Goal: Find specific page/section: Find specific page/section

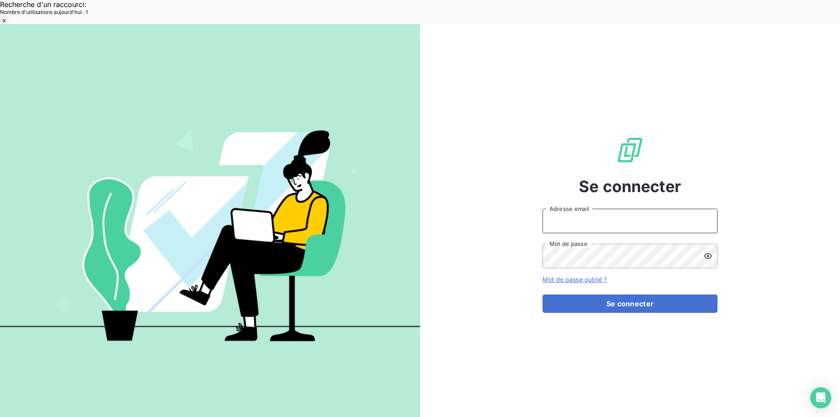
type input "[EMAIL_ADDRESS][DOMAIN_NAME]"
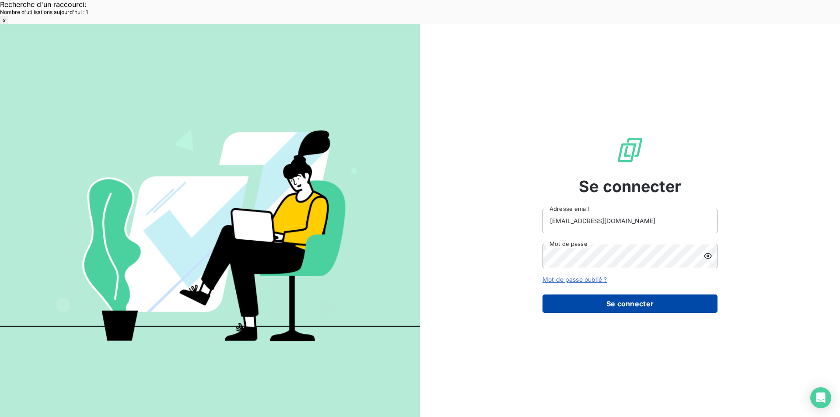
click at [622, 295] on button "Se connecter" at bounding box center [630, 304] width 175 height 18
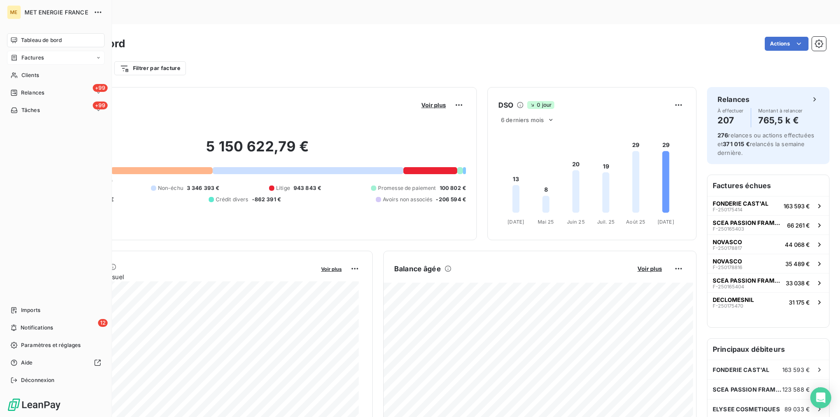
click at [35, 57] on span "Factures" at bounding box center [32, 58] width 22 height 8
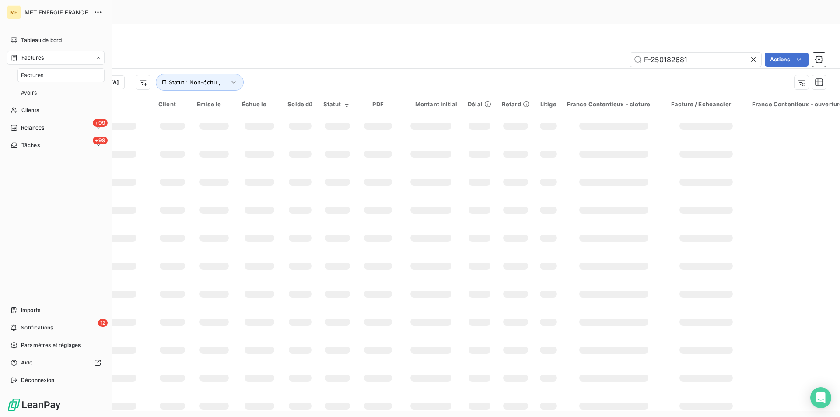
click at [41, 72] on span "Factures" at bounding box center [32, 75] width 22 height 8
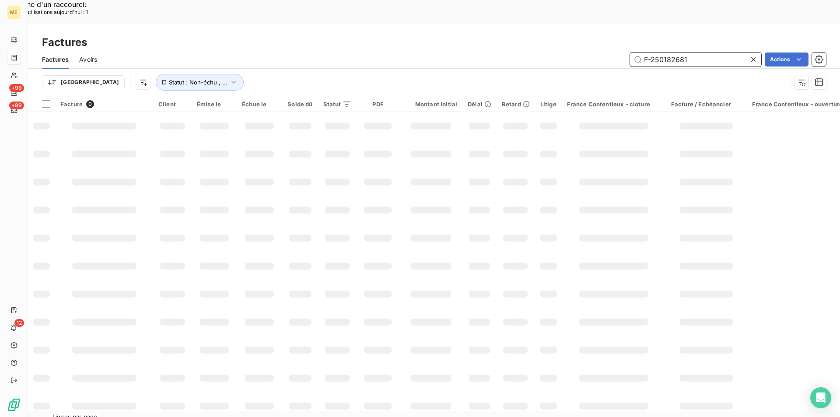
drag, startPoint x: 711, startPoint y: 33, endPoint x: 573, endPoint y: 41, distance: 138.1
click at [574, 53] on div "F-250182681 Actions" at bounding box center [467, 60] width 719 height 14
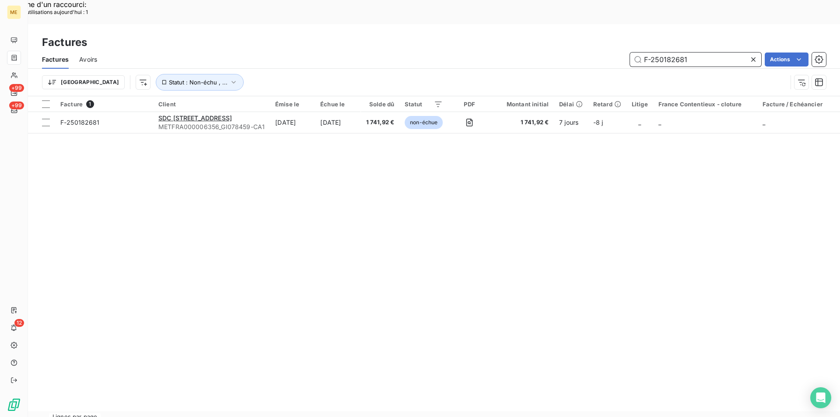
paste input "Avis de virement de 1741,92 € sur interaction suivante :"
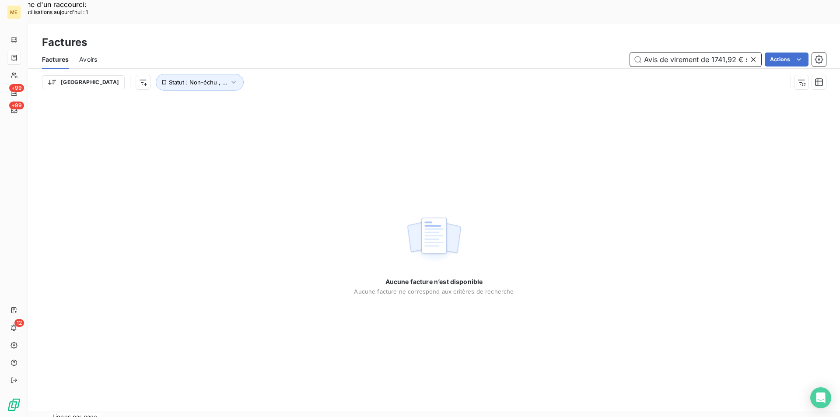
drag, startPoint x: 705, startPoint y: 36, endPoint x: 487, endPoint y: 45, distance: 217.7
click at [487, 50] on div "Factures Avoirs Avis de virement de 1741,92 € sur interaction suivante : F-2501…" at bounding box center [434, 73] width 812 height 46
type input "F-250182681"
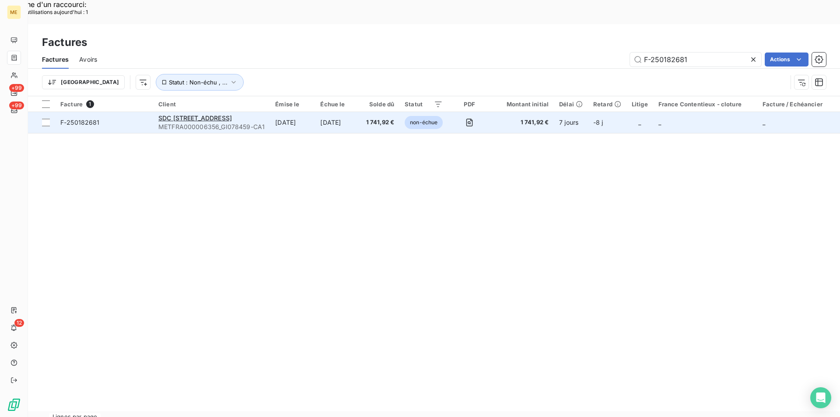
click at [96, 119] on span "F-250182681" at bounding box center [79, 122] width 39 height 7
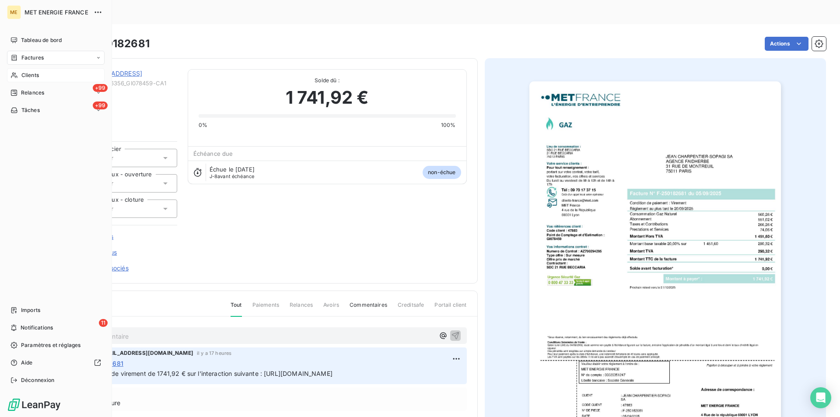
click at [18, 74] on icon at bounding box center [14, 75] width 7 height 7
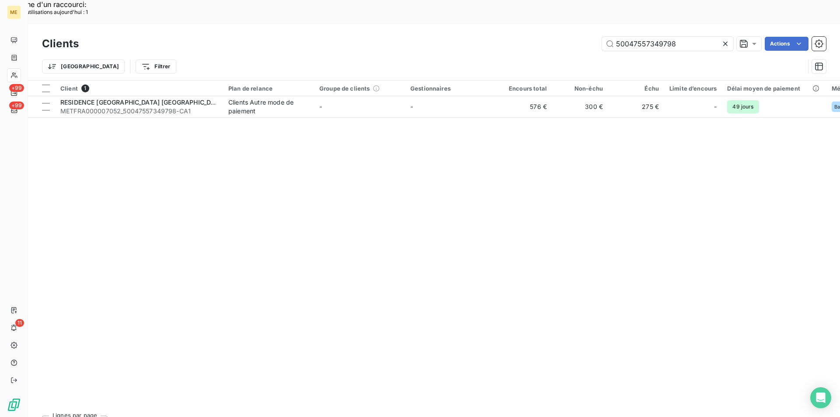
drag, startPoint x: 678, startPoint y: 16, endPoint x: 552, endPoint y: 12, distance: 126.5
click at [552, 35] on div "Clients 50047557349798 Actions" at bounding box center [434, 44] width 784 height 18
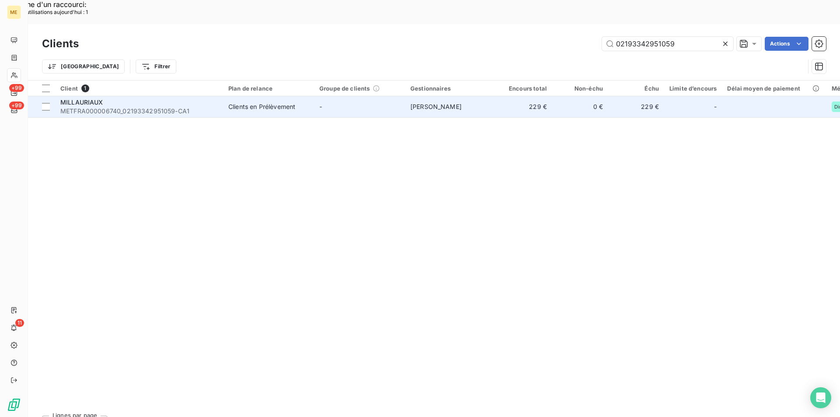
type input "02193342951059"
click at [99, 98] on span "MILLAURIAUX" at bounding box center [81, 101] width 43 height 7
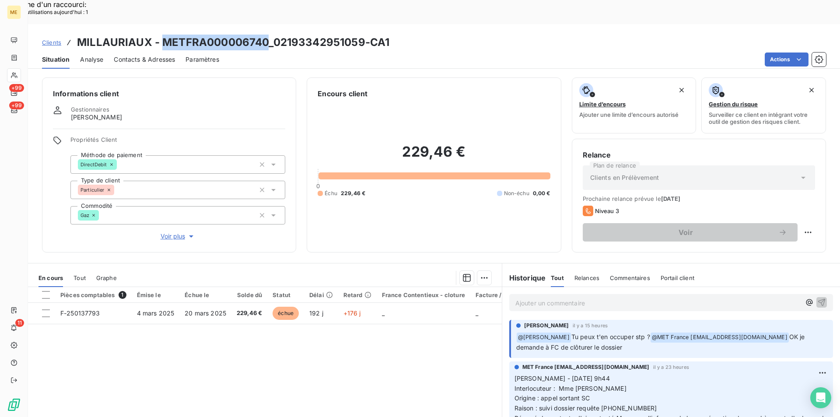
drag, startPoint x: 160, startPoint y: 19, endPoint x: 266, endPoint y: 20, distance: 105.5
click at [266, 35] on h3 "MILLAURIAUX - METFRA000006740_02193342951059-CA1" at bounding box center [233, 43] width 312 height 16
copy h3 "METFRA000006740"
click at [46, 39] on span "Clients" at bounding box center [51, 42] width 19 height 7
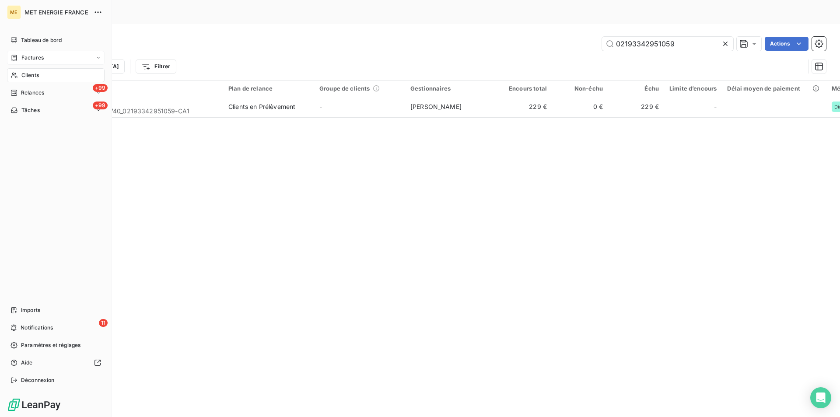
click at [32, 57] on span "Factures" at bounding box center [32, 58] width 22 height 8
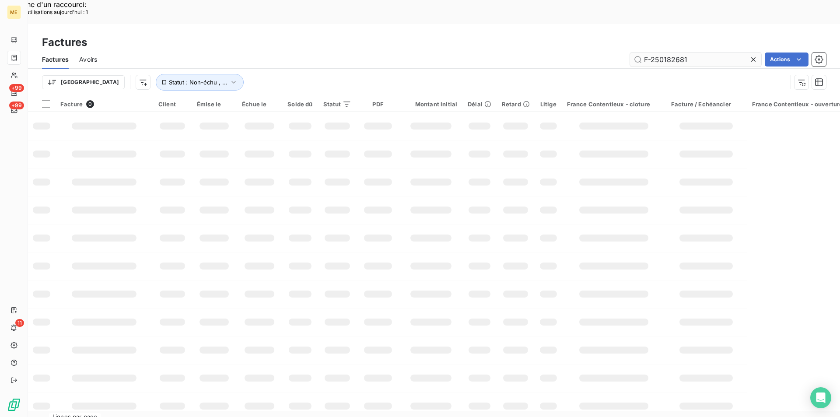
drag, startPoint x: 692, startPoint y: 35, endPoint x: 648, endPoint y: 40, distance: 44.1
click at [648, 53] on input "F-250182681" at bounding box center [695, 60] width 131 height 14
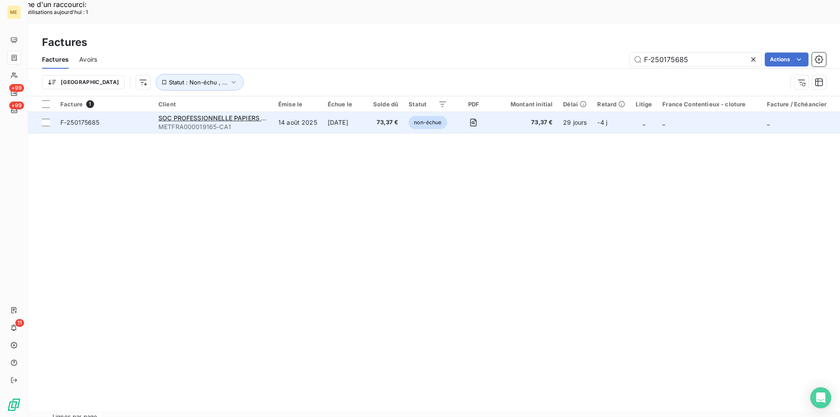
type input "F-250175685"
click at [99, 118] on span "F-250175685" at bounding box center [104, 122] width 88 height 9
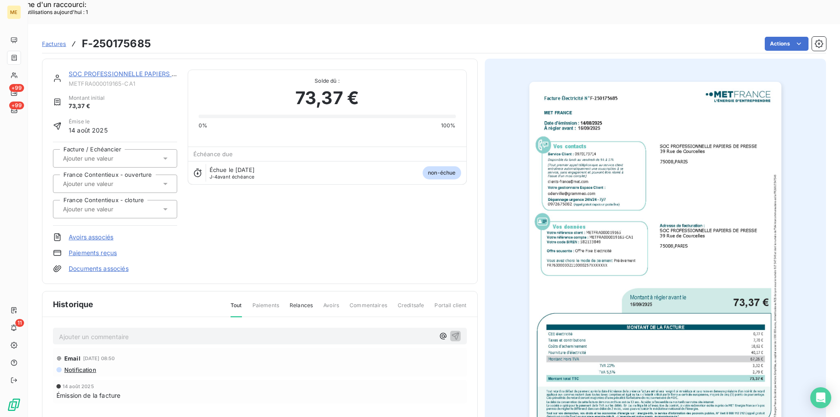
scroll to position [1, 0]
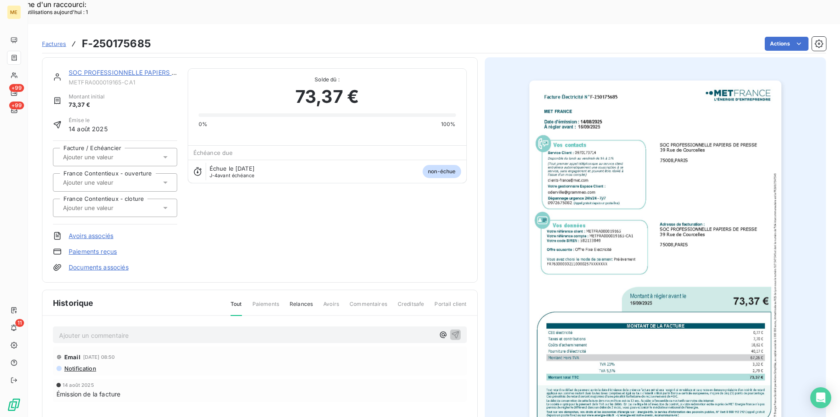
click at [621, 235] on img "button" at bounding box center [656, 259] width 252 height 356
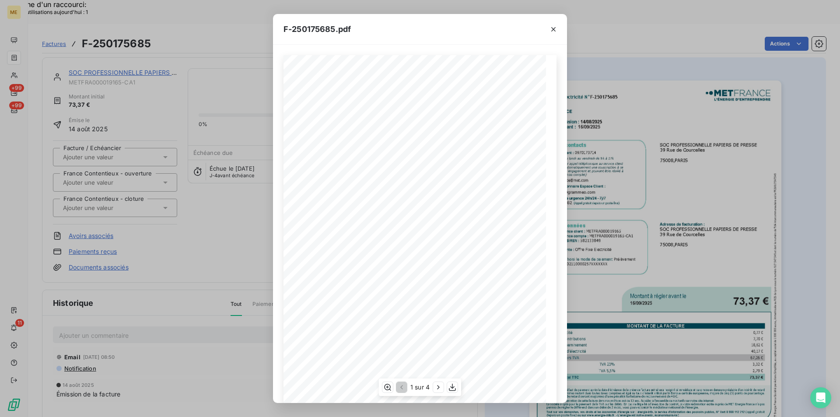
scroll to position [45, 0]
click at [451, 389] on icon "button" at bounding box center [452, 387] width 9 height 9
click at [182, 272] on div "F-250175685.pdf Facture Électricité N° F-250175685 MET Energie France [STREET_A…" at bounding box center [420, 208] width 840 height 417
click at [553, 29] on icon "button" at bounding box center [553, 29] width 4 height 4
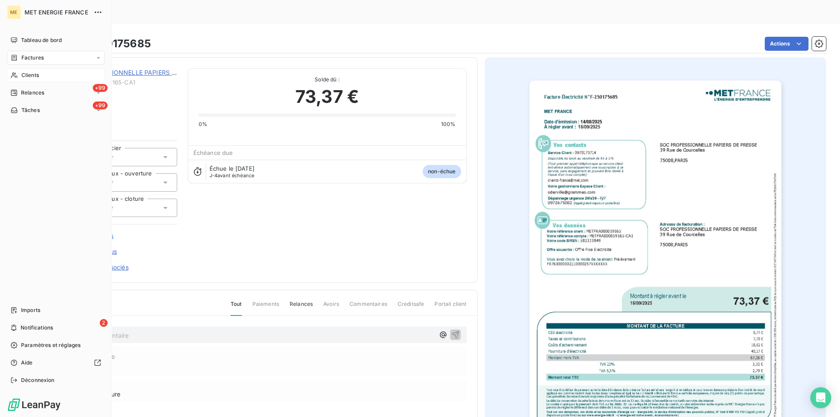
click at [18, 76] on div "Clients" at bounding box center [56, 75] width 98 height 14
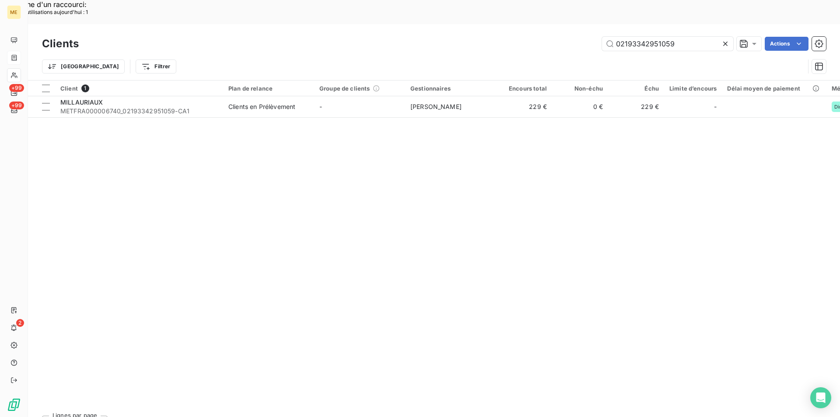
drag, startPoint x: 598, startPoint y: 16, endPoint x: 578, endPoint y: 18, distance: 20.2
click at [578, 37] on div "02193342951059 Actions" at bounding box center [457, 44] width 737 height 14
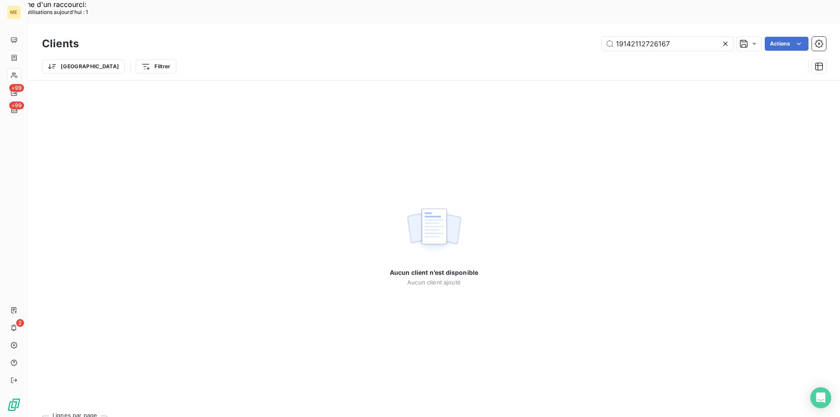
type input "19142112726167"
